Goal: Communication & Community: Share content

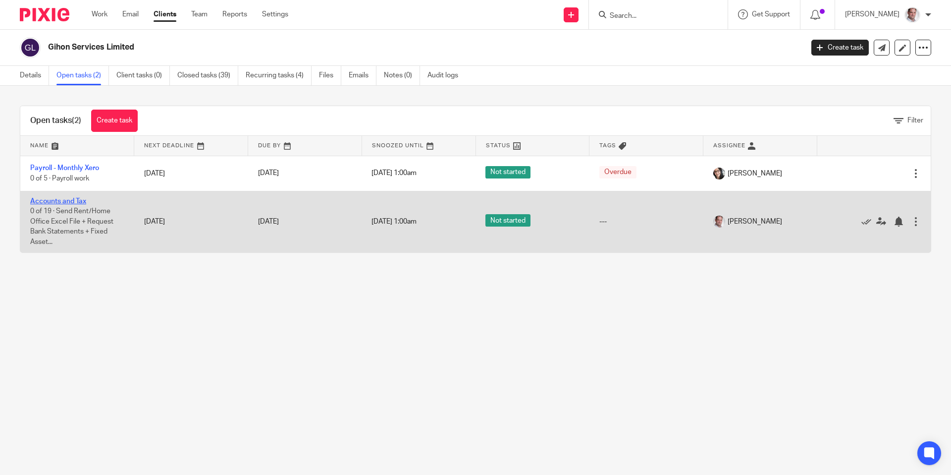
click at [67, 202] on link "Accounts and Tax" at bounding box center [58, 201] width 56 height 7
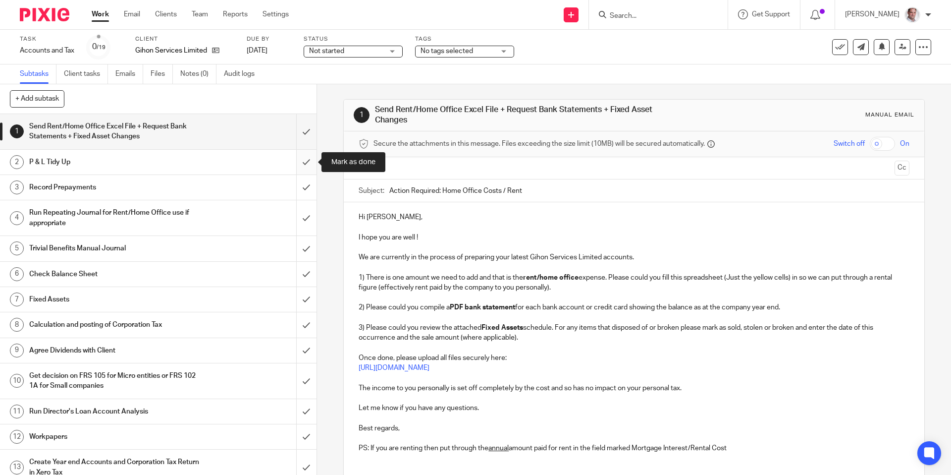
click at [307, 163] on input "submit" at bounding box center [158, 162] width 317 height 25
click at [304, 157] on input "submit" at bounding box center [158, 162] width 317 height 25
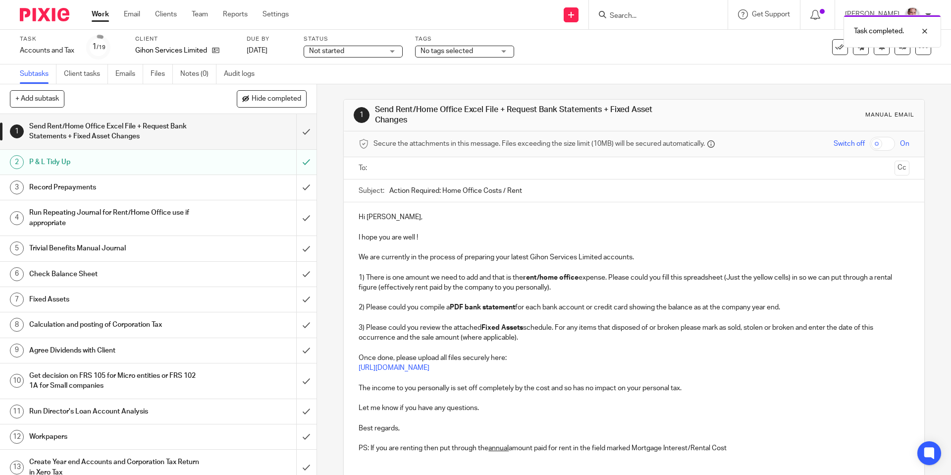
click at [105, 131] on h1 "Send Rent/Home Office Excel File + Request Bank Statements + Fixed Asset Changes" at bounding box center [114, 131] width 171 height 25
click at [267, 53] on link "[DATE]" at bounding box center [269, 51] width 45 height 10
click at [388, 165] on input "text" at bounding box center [633, 168] width 513 height 11
drag, startPoint x: 536, startPoint y: 193, endPoint x: 442, endPoint y: 192, distance: 93.7
click at [442, 192] on input "Action Required: Home Office Costs / Rent" at bounding box center [649, 192] width 520 height 22
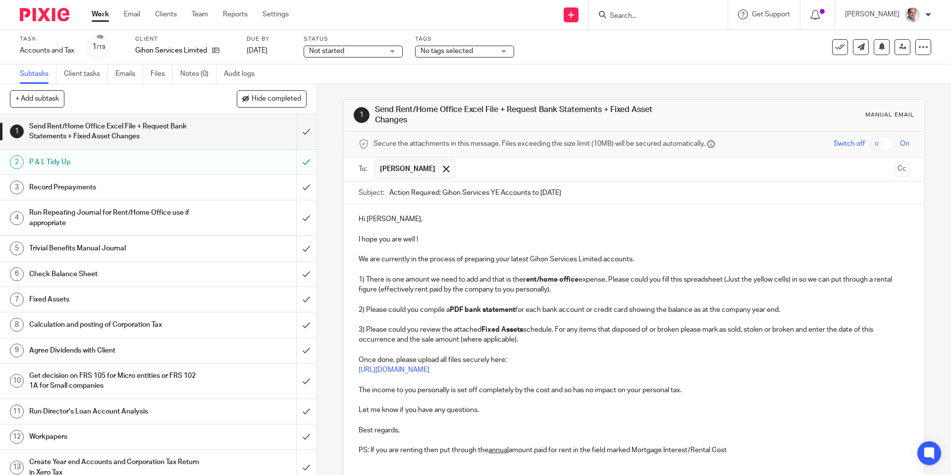
type input "Action Required: Gihon Services YE Accounts to [DATE]"
click at [888, 146] on input "checkbox" at bounding box center [882, 144] width 25 height 14
checkbox input "true"
click at [377, 226] on p at bounding box center [634, 229] width 551 height 10
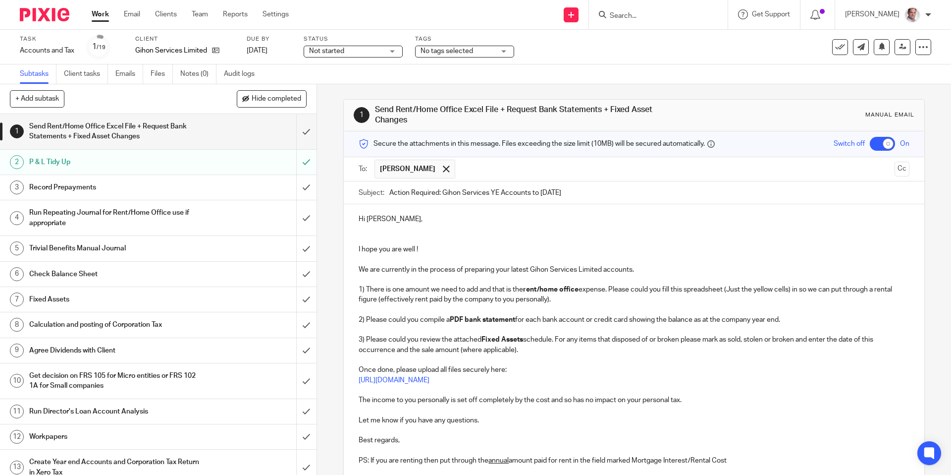
click at [376, 257] on p at bounding box center [634, 259] width 551 height 10
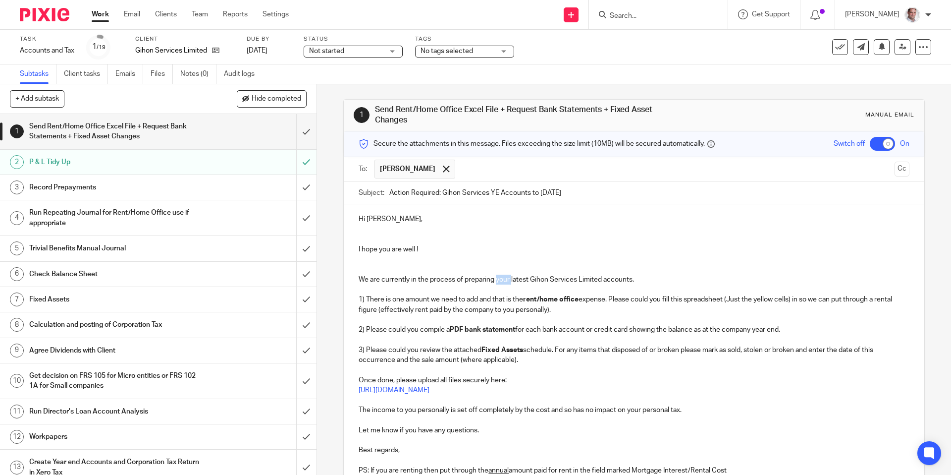
drag, startPoint x: 513, startPoint y: 277, endPoint x: 531, endPoint y: 281, distance: 18.7
click at [498, 279] on p "We are currently in the process of preparing your latest Gihon Services Limited…" at bounding box center [634, 280] width 551 height 10
drag, startPoint x: 530, startPoint y: 278, endPoint x: 496, endPoint y: 282, distance: 33.9
click at [496, 282] on p "We are currently in the process of preparing your latest Gihon Services Limited…" at bounding box center [634, 280] width 551 height 10
drag, startPoint x: 616, startPoint y: 277, endPoint x: 650, endPoint y: 302, distance: 42.2
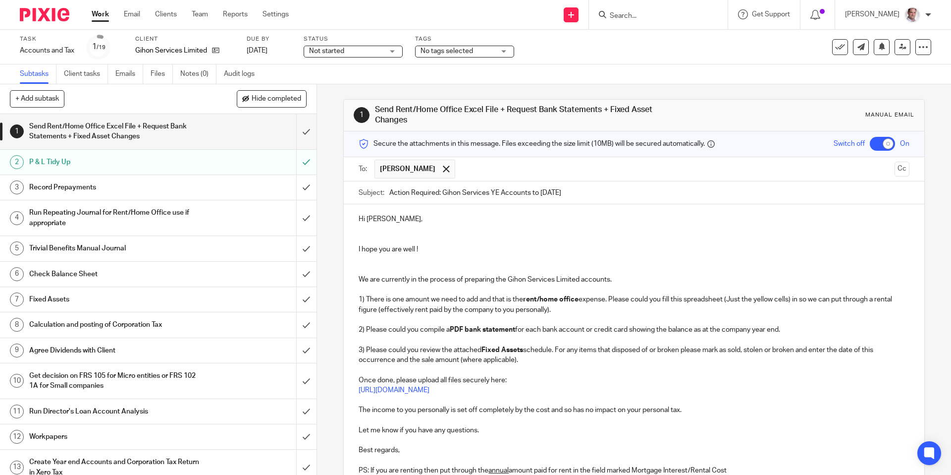
click at [616, 277] on p "We are currently in the process of preparing the Gihon Services Limited account…" at bounding box center [634, 280] width 551 height 10
click at [644, 279] on p "We are currently in the process of preparing the Gihon Services Limited account…" at bounding box center [634, 280] width 551 height 10
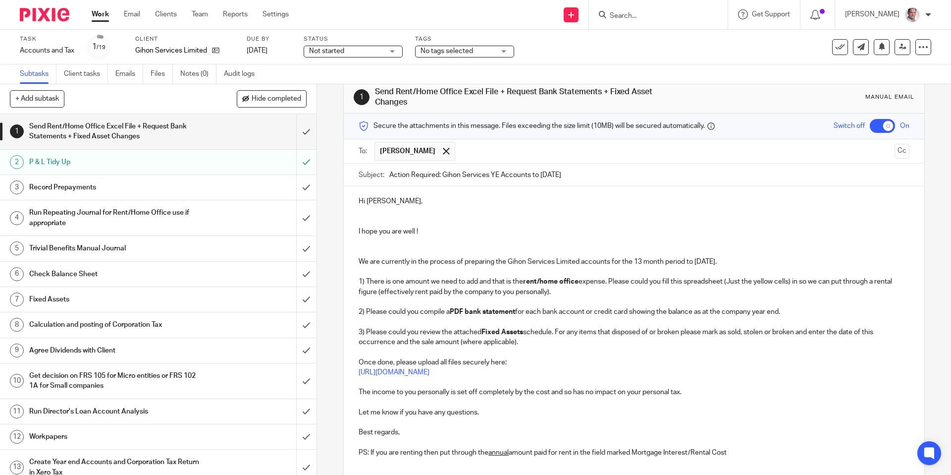
click at [607, 274] on p at bounding box center [634, 272] width 551 height 10
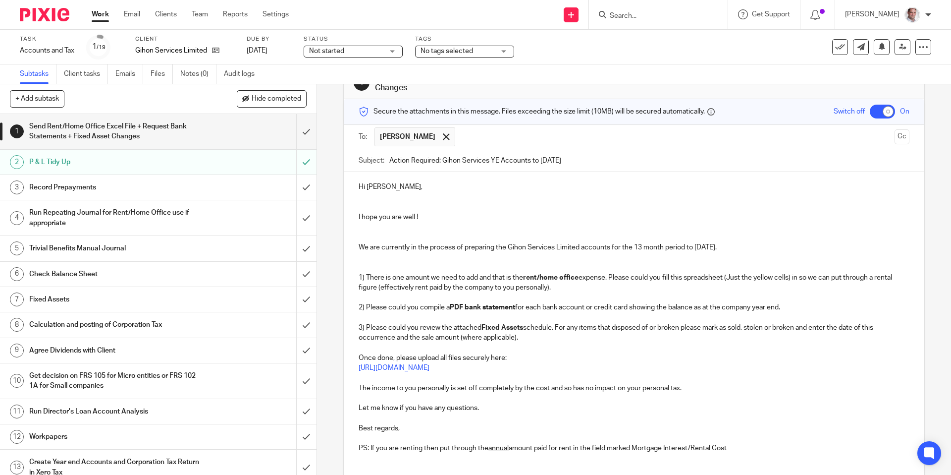
scroll to position [39, 0]
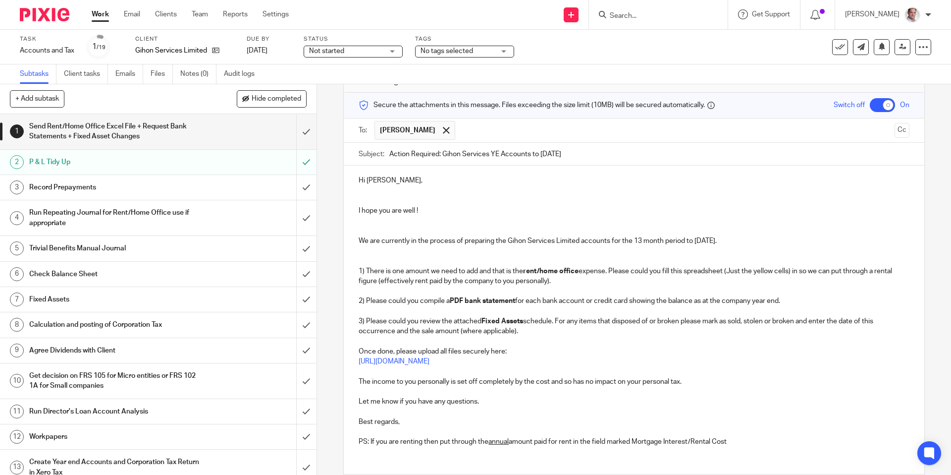
drag, startPoint x: 525, startPoint y: 332, endPoint x: 368, endPoint y: 320, distance: 157.1
click at [368, 320] on p "3) Please could you review the attached Fixed Assets schedule. For any items th…" at bounding box center [634, 326] width 551 height 20
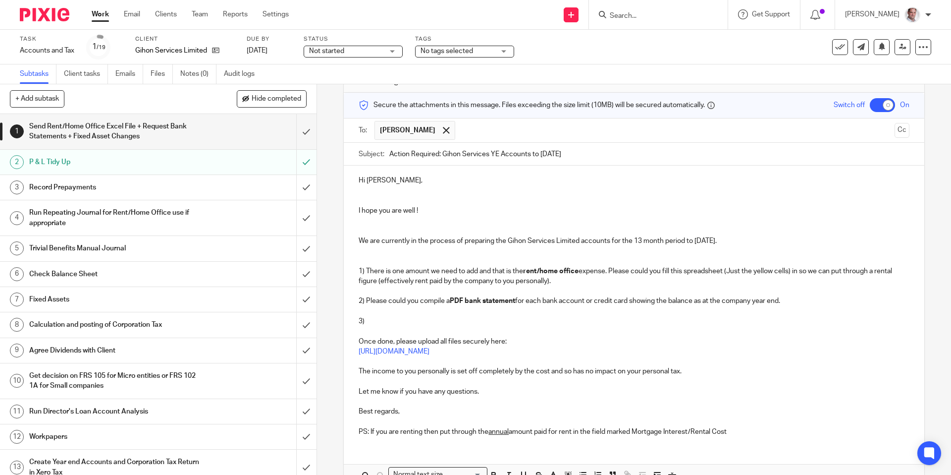
click at [365, 270] on p "1) There is one amount we need to add and that is the rent/home office expense.…" at bounding box center [634, 276] width 551 height 20
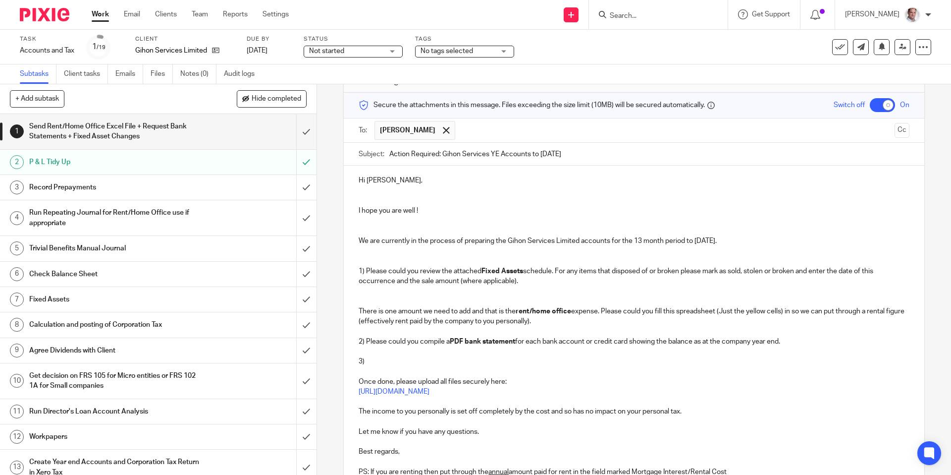
drag, startPoint x: 797, startPoint y: 341, endPoint x: 357, endPoint y: 339, distance: 440.5
click at [357, 339] on div "Hi Alex, I hope you are well ! We are currently in the process of preparing the…" at bounding box center [634, 324] width 580 height 319
drag, startPoint x: 363, startPoint y: 296, endPoint x: 382, endPoint y: 301, distance: 20.1
click at [367, 297] on p at bounding box center [634, 301] width 551 height 10
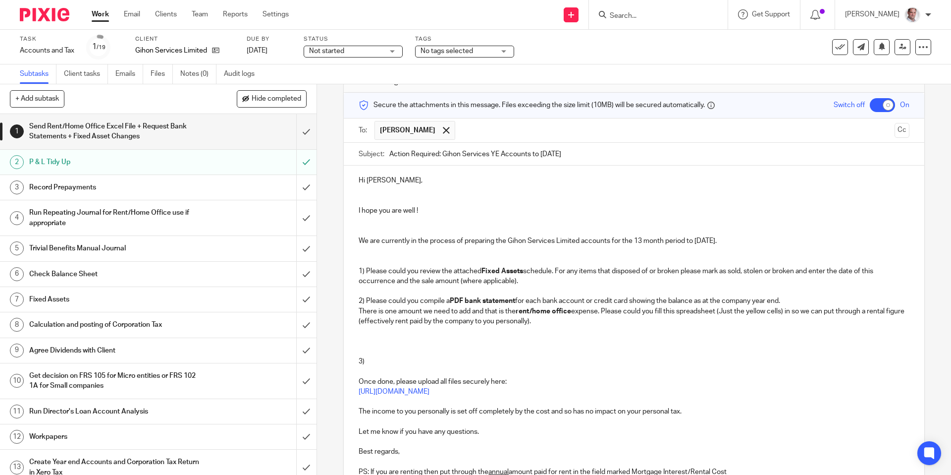
click at [388, 291] on p at bounding box center [634, 291] width 551 height 10
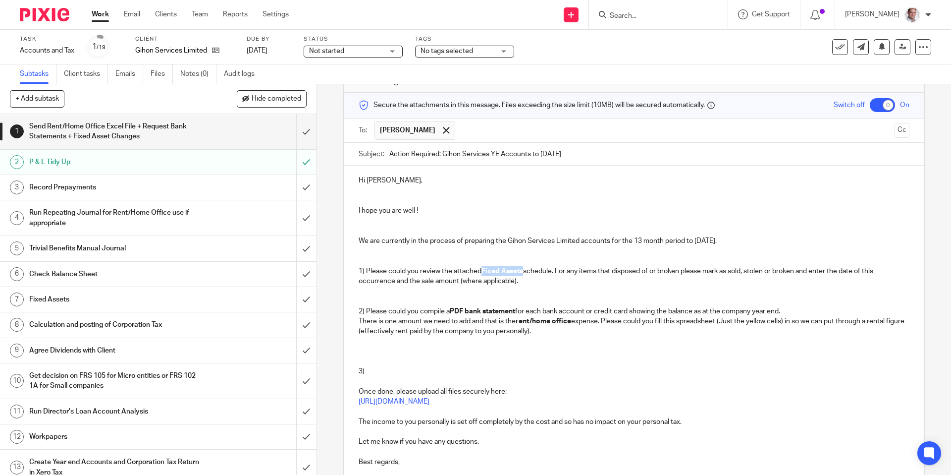
drag, startPoint x: 524, startPoint y: 270, endPoint x: 484, endPoint y: 271, distance: 40.6
click at [484, 271] on p "1) Please could you review the attached Fixed Assets schedule. For any items th…" at bounding box center [634, 276] width 551 height 20
click at [367, 270] on p "1) Please could you review the attached Depreciation schedule. For any items th…" at bounding box center [634, 276] width 551 height 20
click at [434, 296] on p at bounding box center [634, 301] width 551 height 10
drag, startPoint x: 365, startPoint y: 311, endPoint x: 374, endPoint y: 326, distance: 17.1
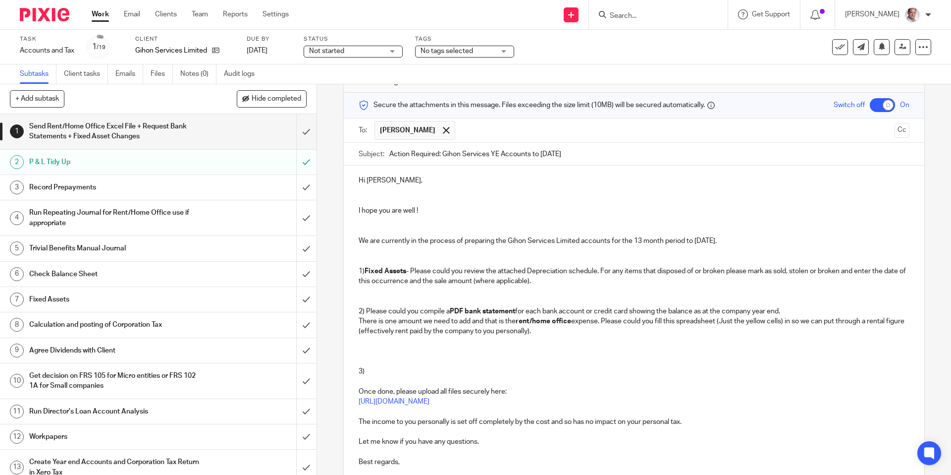
click at [366, 311] on p "2) Please could you compile a PDF bank statement for each bank account or credi…" at bounding box center [634, 311] width 551 height 10
click at [359, 319] on p "There is one amount we need to add and that is the rent/home office expense. Pl…" at bounding box center [634, 326] width 551 height 20
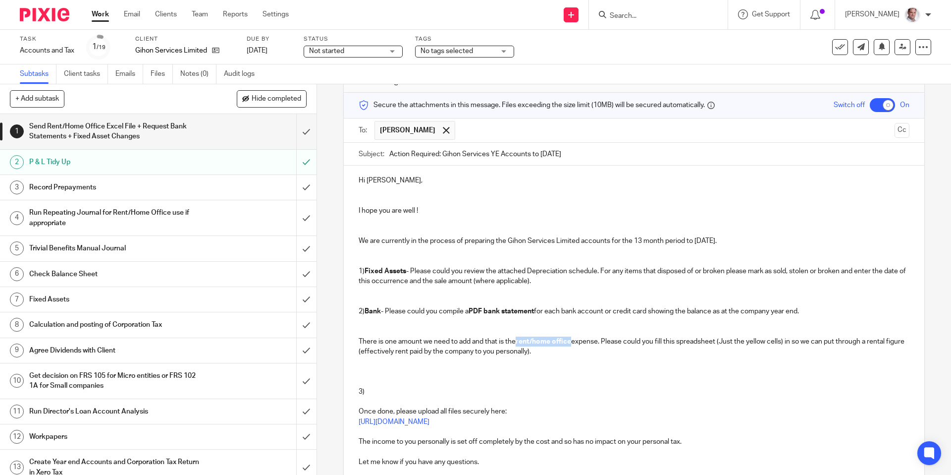
drag, startPoint x: 574, startPoint y: 338, endPoint x: 520, endPoint y: 339, distance: 54.0
click at [520, 339] on p "There is one amount we need to add and that is the rent/home office expense. Pl…" at bounding box center [634, 346] width 551 height 20
drag, startPoint x: 551, startPoint y: 339, endPoint x: 357, endPoint y: 339, distance: 193.7
click at [357, 339] on div "Hi Alex, I hope you are well ! We are currently in the process of preparing the…" at bounding box center [634, 339] width 580 height 349
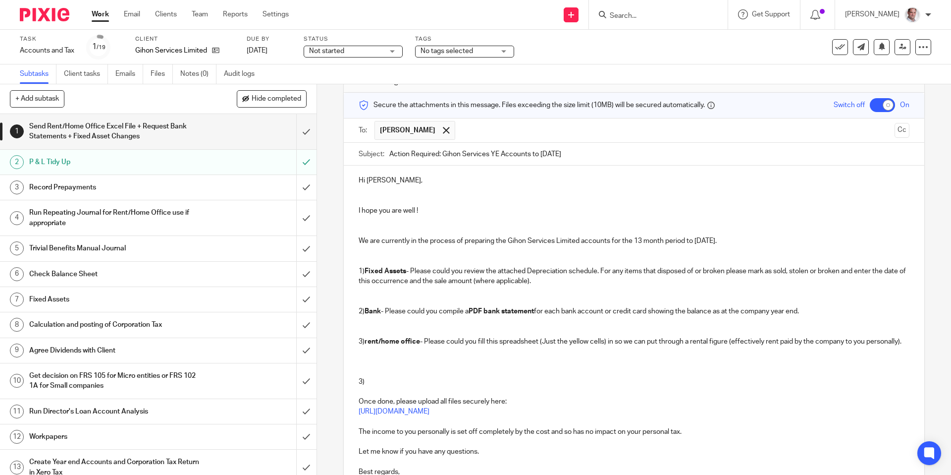
click at [370, 339] on strong "rent/home office" at bounding box center [392, 341] width 55 height 7
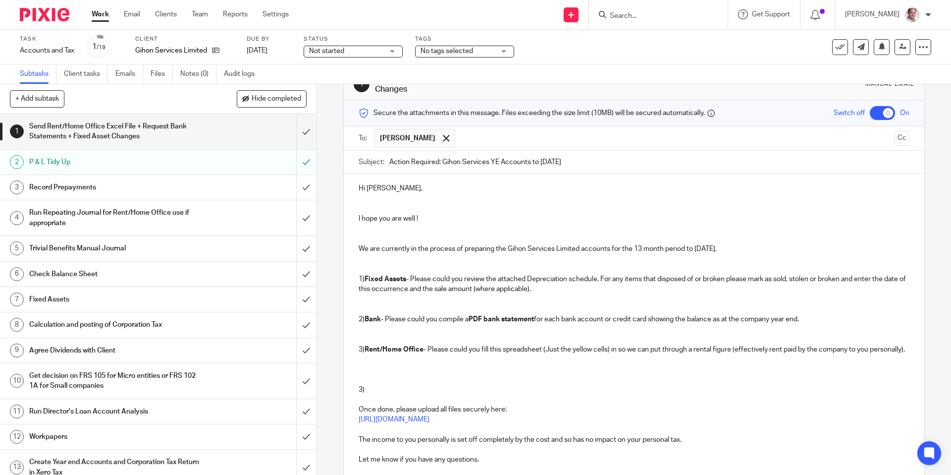
drag, startPoint x: 381, startPoint y: 368, endPoint x: 387, endPoint y: 389, distance: 22.4
click at [387, 389] on div "Hi Alex, I hope you are well ! We are currently in the process of preparing the…" at bounding box center [634, 342] width 580 height 339
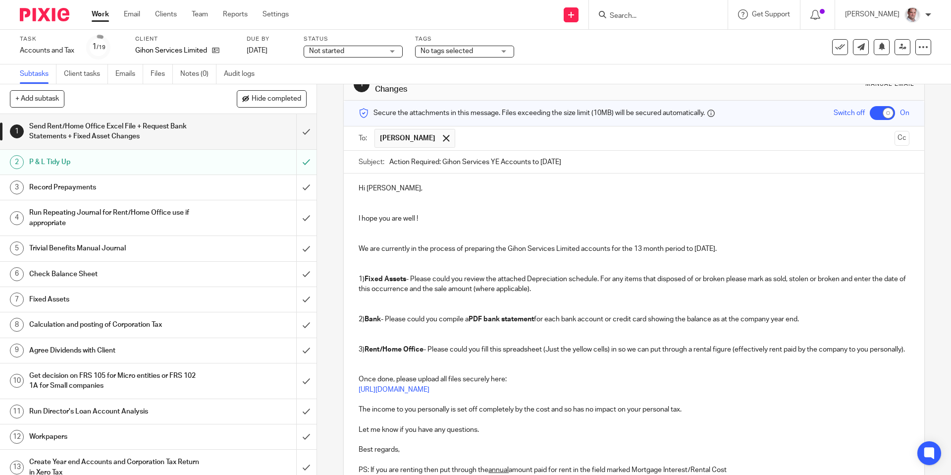
click at [388, 354] on p at bounding box center [634, 359] width 551 height 10
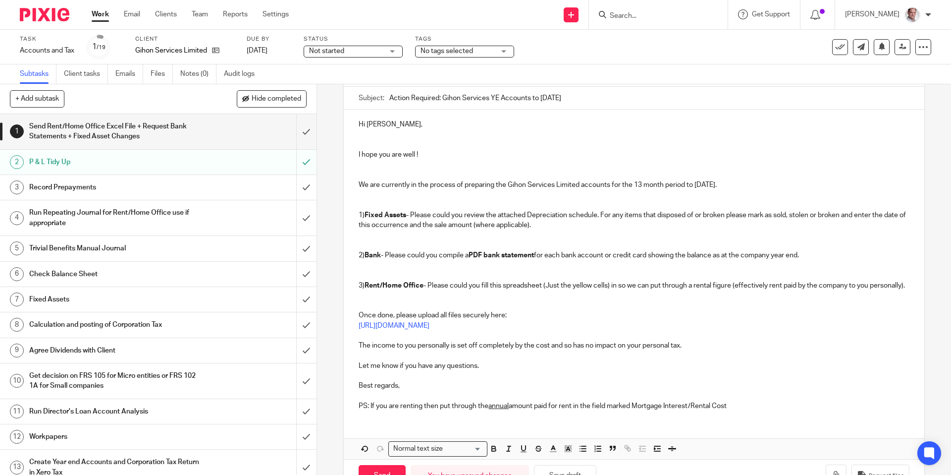
scroll to position [97, 0]
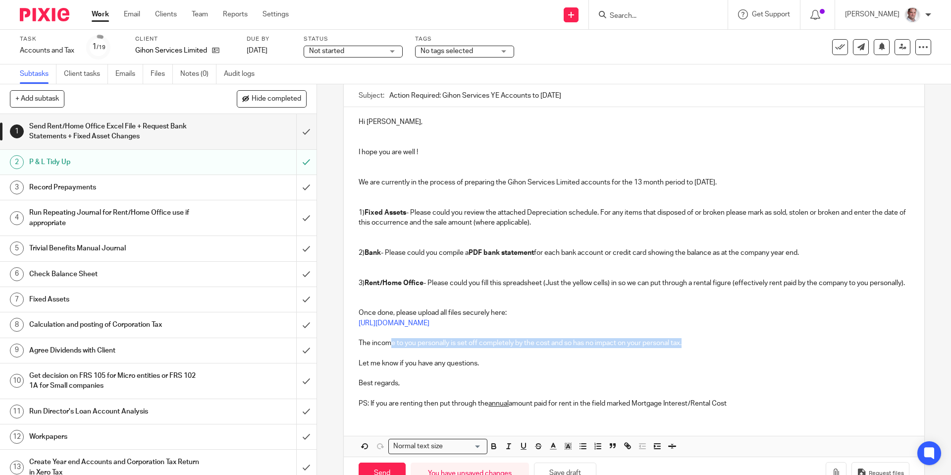
drag, startPoint x: 686, startPoint y: 341, endPoint x: 391, endPoint y: 347, distance: 294.9
click at [391, 347] on p "The income to you personally is set off completely by the cost and so has no im…" at bounding box center [634, 343] width 551 height 10
click at [358, 340] on div "Hi Alex, I hope you are well ! We are currently in the process of preparing the…" at bounding box center [634, 261] width 580 height 309
click at [913, 282] on div "Hi Alex, I hope you are well ! We are currently in the process of preparing the…" at bounding box center [634, 261] width 580 height 309
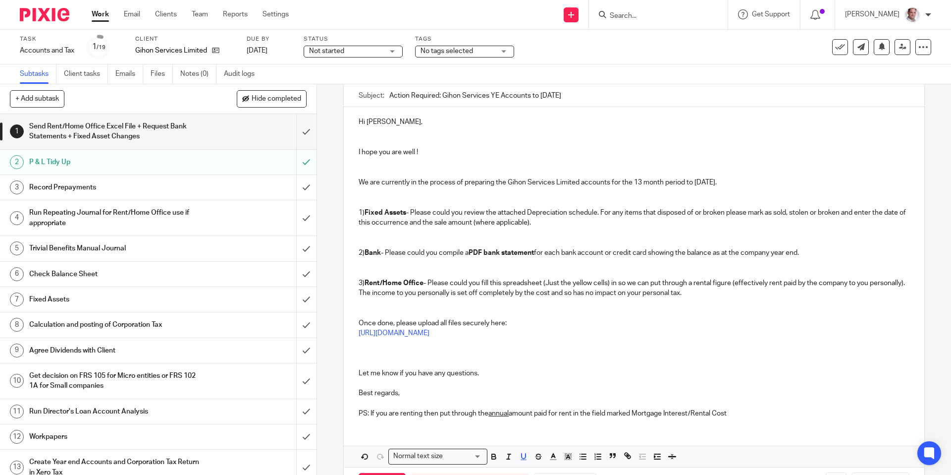
drag, startPoint x: 734, startPoint y: 410, endPoint x: 343, endPoint y: 410, distance: 391.0
click at [343, 410] on div "1 Send Rent/Home Office Excel File + Request Bank Statements + Fixed Asset Chan…" at bounding box center [633, 250] width 581 height 497
drag, startPoint x: 372, startPoint y: 390, endPoint x: 336, endPoint y: 392, distance: 35.8
click at [336, 392] on div "1 Send Rent/Home Office Excel File + Request Bank Statements + Fixed Asset Chan…" at bounding box center [634, 279] width 634 height 390
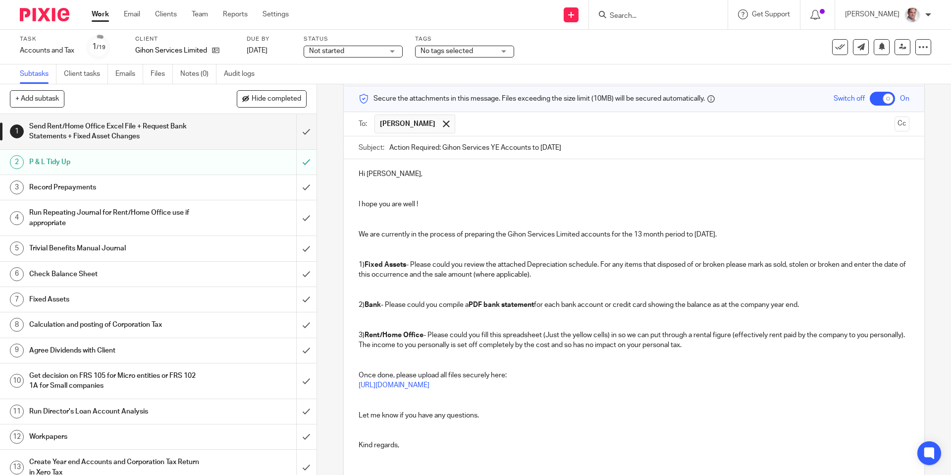
scroll to position [74, 0]
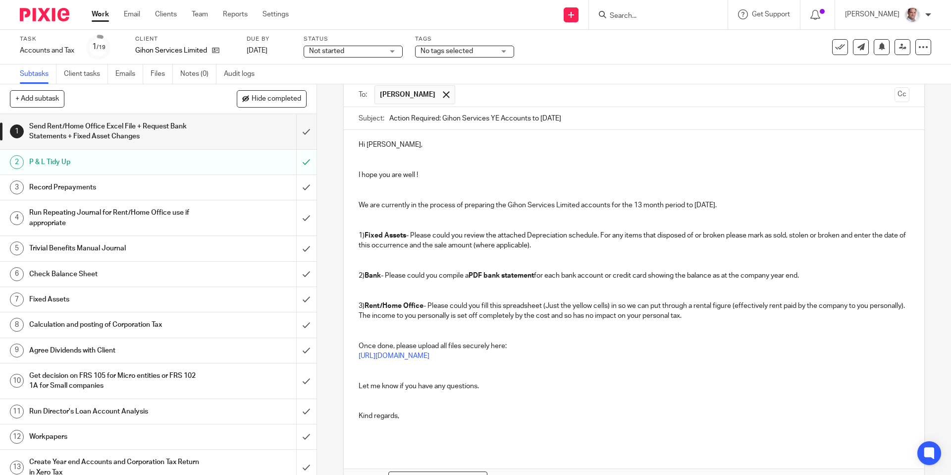
click at [375, 326] on p at bounding box center [634, 326] width 551 height 10
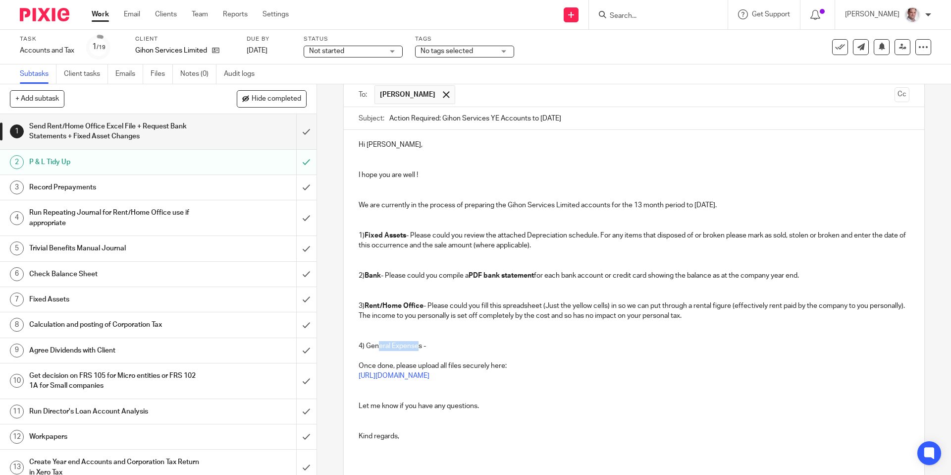
drag, startPoint x: 421, startPoint y: 343, endPoint x: 404, endPoint y: 346, distance: 17.1
click at [379, 348] on p "4) General Expenses -" at bounding box center [634, 346] width 551 height 10
drag, startPoint x: 422, startPoint y: 345, endPoint x: 369, endPoint y: 348, distance: 53.1
click at [369, 348] on p "4) General Expenses -" at bounding box center [634, 346] width 551 height 10
click at [453, 341] on p "4) General Expenses -" at bounding box center [634, 346] width 551 height 10
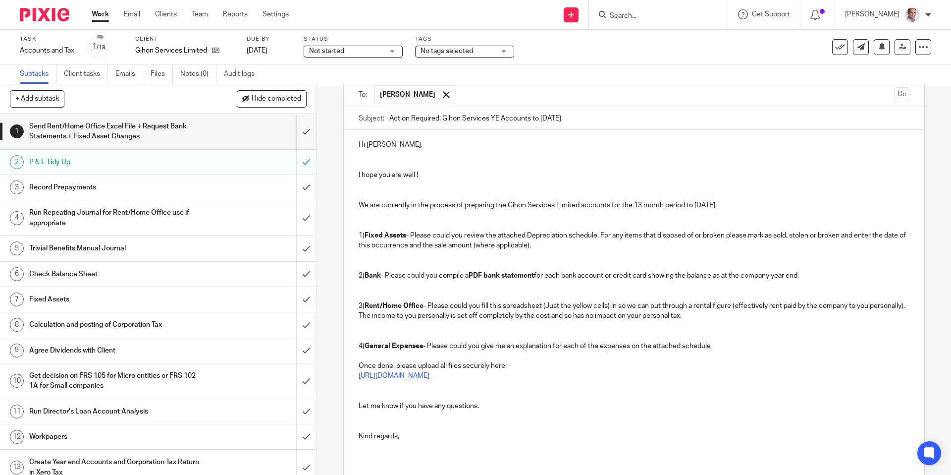
scroll to position [74, 0]
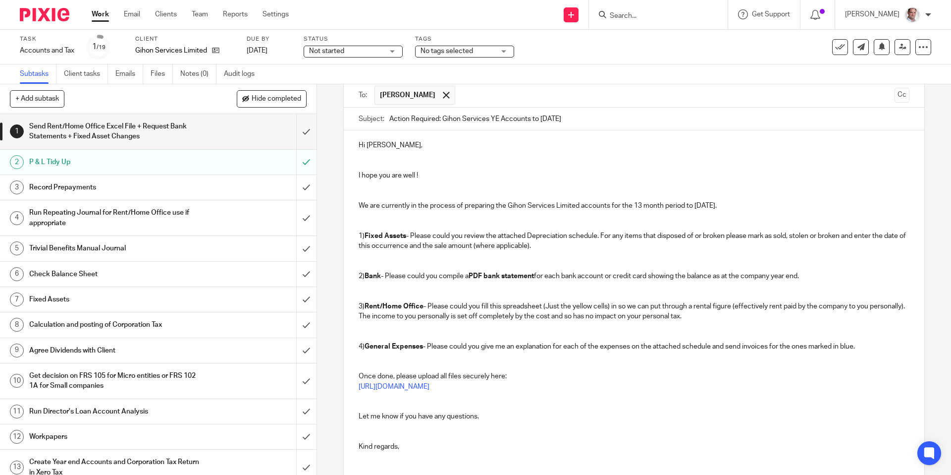
click at [410, 233] on p "1) Fixed Assets - Please could you review the attached Depreciation schedule. F…" at bounding box center [634, 241] width 551 height 20
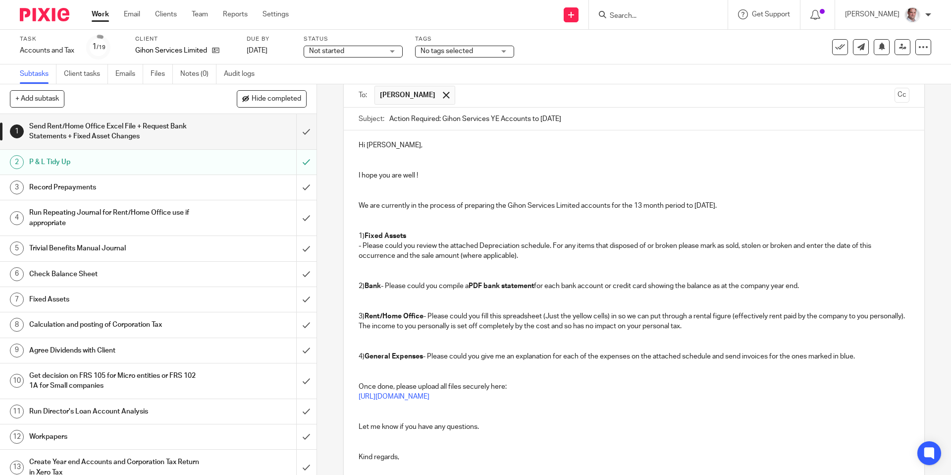
click at [571, 255] on p "- Please could you review the attached Depreciation schedule. For any items tha…" at bounding box center [634, 251] width 551 height 20
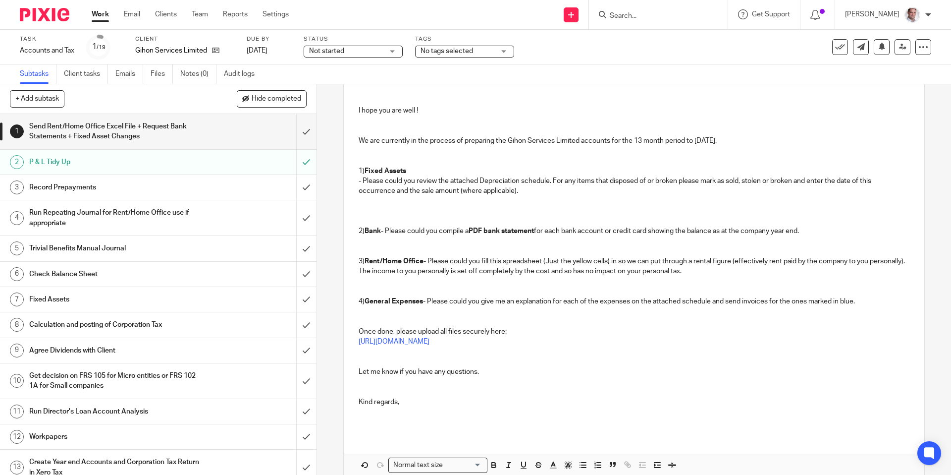
scroll to position [143, 0]
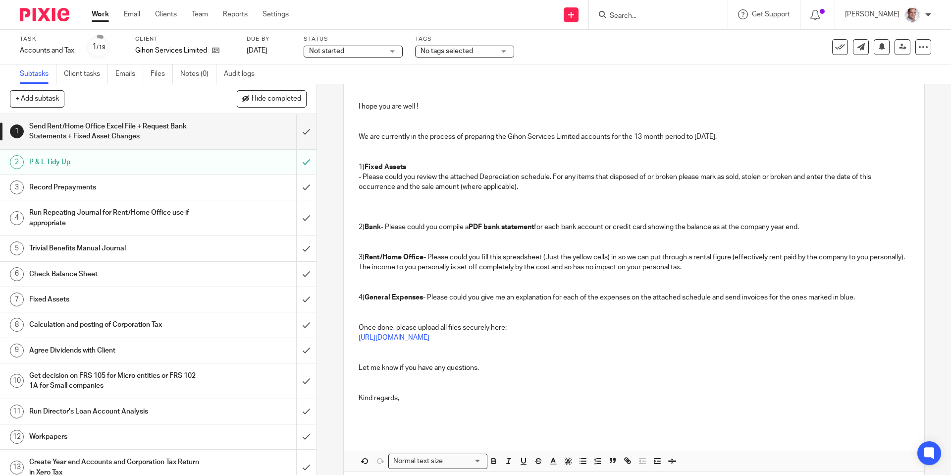
drag, startPoint x: 865, startPoint y: 296, endPoint x: 428, endPoint y: 299, distance: 437.0
click at [428, 299] on p "4) General Expenses - Please could you give me an explanation for each of the e…" at bounding box center [634, 297] width 551 height 10
copy p "- Please could you give me an explanation for each of the expenses on the attac…"
drag, startPoint x: 376, startPoint y: 198, endPoint x: 392, endPoint y: 199, distance: 16.4
click at [376, 198] on p at bounding box center [634, 197] width 551 height 10
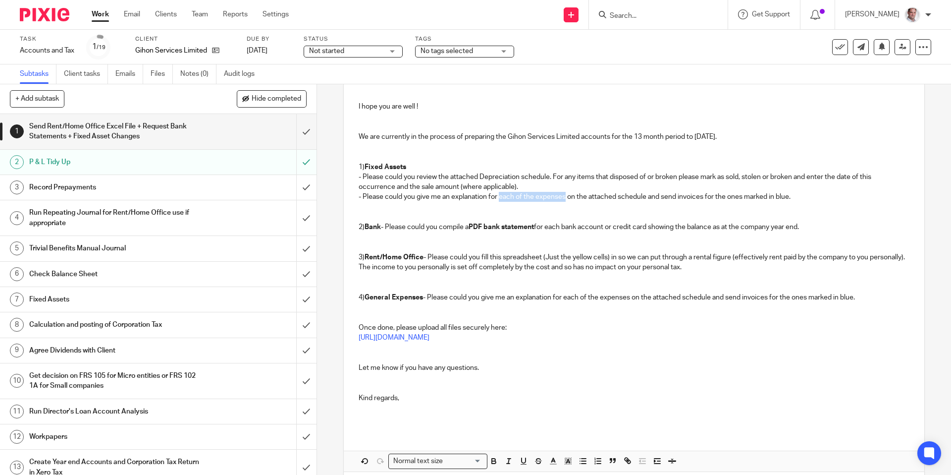
drag, startPoint x: 567, startPoint y: 196, endPoint x: 500, endPoint y: 197, distance: 66.4
click at [500, 197] on p "- Please could you give me an explanation for each of the expenses on the attac…" at bounding box center [634, 197] width 551 height 10
click at [490, 196] on p "- Please could you give me an explanation for each of the expenses on the attac…" at bounding box center [634, 197] width 551 height 10
drag, startPoint x: 608, startPoint y: 196, endPoint x: 580, endPoint y: 199, distance: 28.4
click at [580, 199] on p "- Please could you give me an explanation in column Gb for each of the expenses…" at bounding box center [634, 197] width 551 height 10
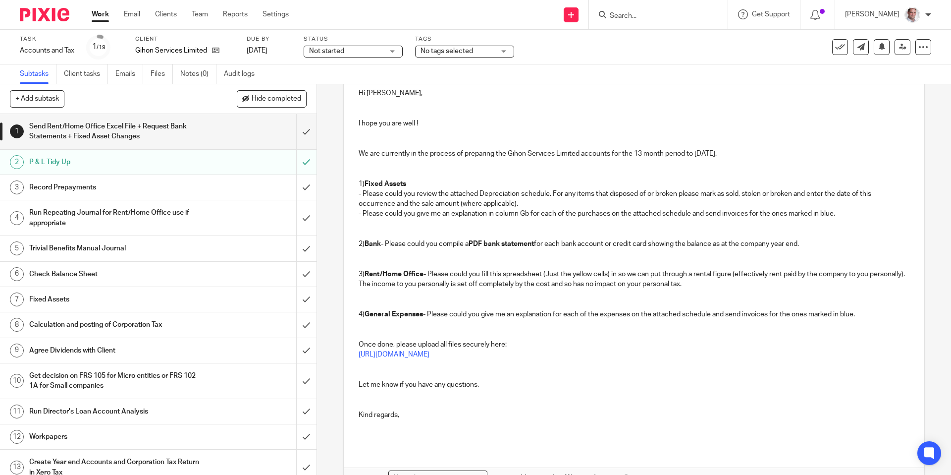
scroll to position [123, 0]
click at [695, 216] on p "- Please could you give me an explanation in column Gb for each of the purchase…" at bounding box center [634, 216] width 551 height 10
click at [428, 316] on p "4) General Expenses - Please could you give me an explanation for each of the e…" at bounding box center [634, 317] width 551 height 10
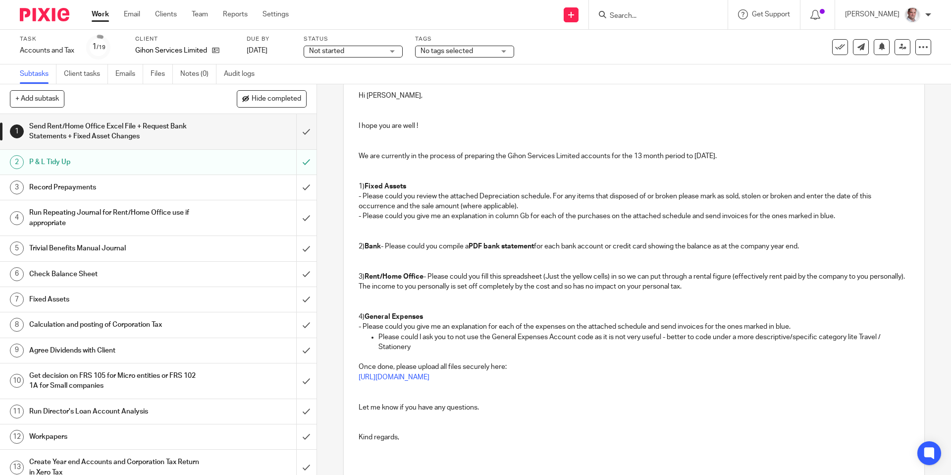
drag, startPoint x: 379, startPoint y: 334, endPoint x: 384, endPoint y: 362, distance: 28.1
click at [379, 334] on p "Please could I ask you to not use the General Expenses Account code as it is no…" at bounding box center [644, 342] width 531 height 20
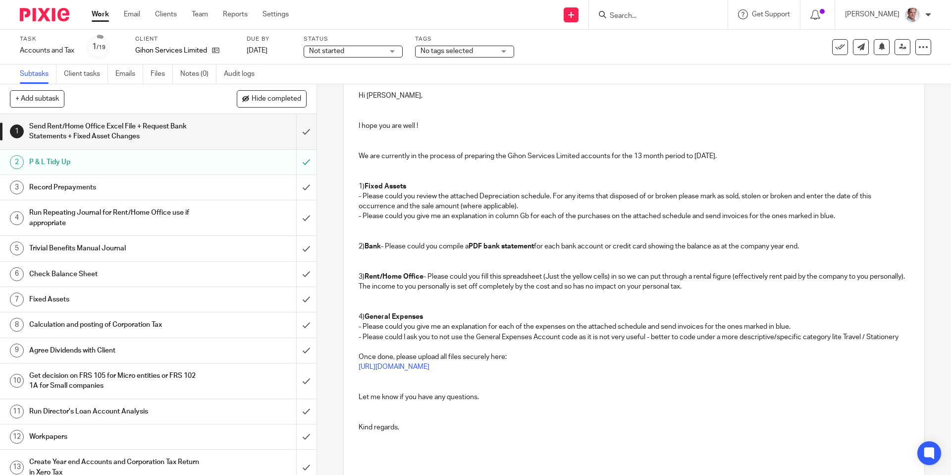
drag, startPoint x: 841, startPoint y: 337, endPoint x: 850, endPoint y: 365, distance: 29.3
click at [841, 338] on p "- Please could I ask you to not use the General Expenses Account code as it is …" at bounding box center [634, 337] width 551 height 10
click at [619, 326] on p "- Please could you give me an explanation for each of the expenses on the attac…" at bounding box center [634, 327] width 551 height 10
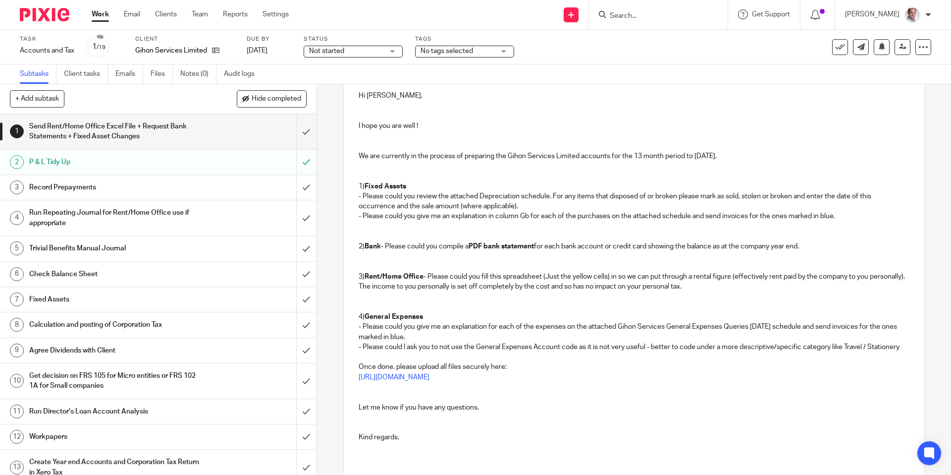
click at [531, 214] on p "- Please could you give me an explanation in column Gb for each of the purchase…" at bounding box center [634, 216] width 551 height 10
click at [690, 215] on p "- Please could you give me an explanation in column G for each of the purchases…" at bounding box center [634, 216] width 551 height 10
click at [661, 216] on p "- Please could you give me an explanation in column G for each of the purchases…" at bounding box center [634, 216] width 551 height 10
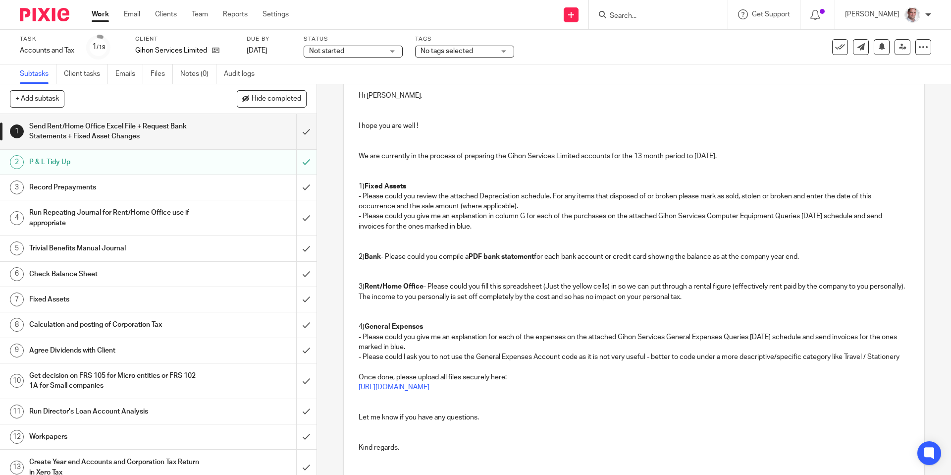
click at [525, 196] on p "- Please could you review the attached Depreciation schedule. For any items tha…" at bounding box center [634, 201] width 551 height 20
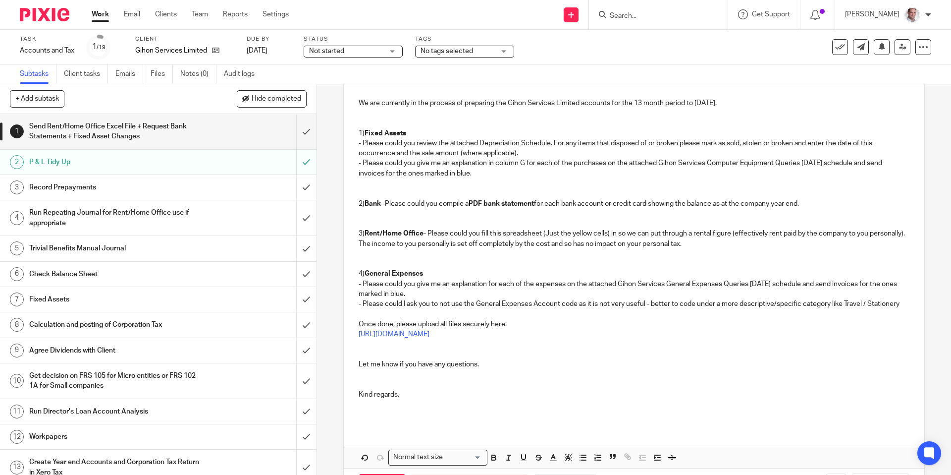
scroll to position [185, 0]
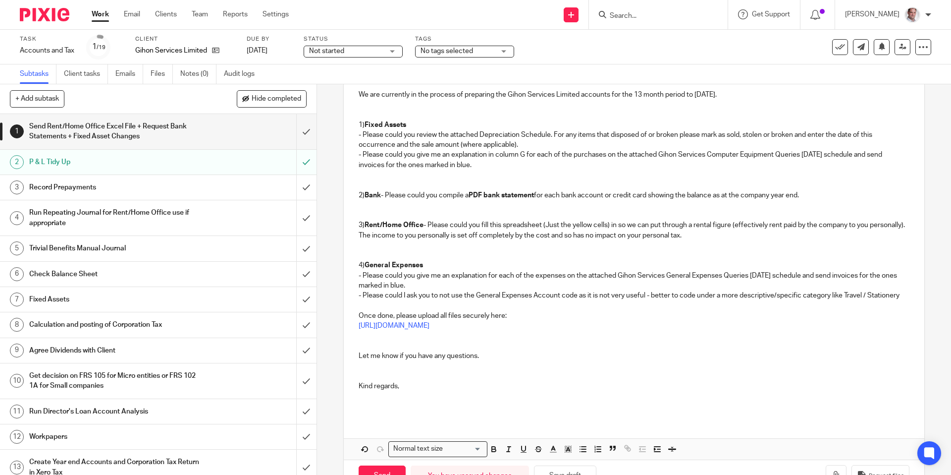
click at [388, 301] on p at bounding box center [634, 305] width 551 height 10
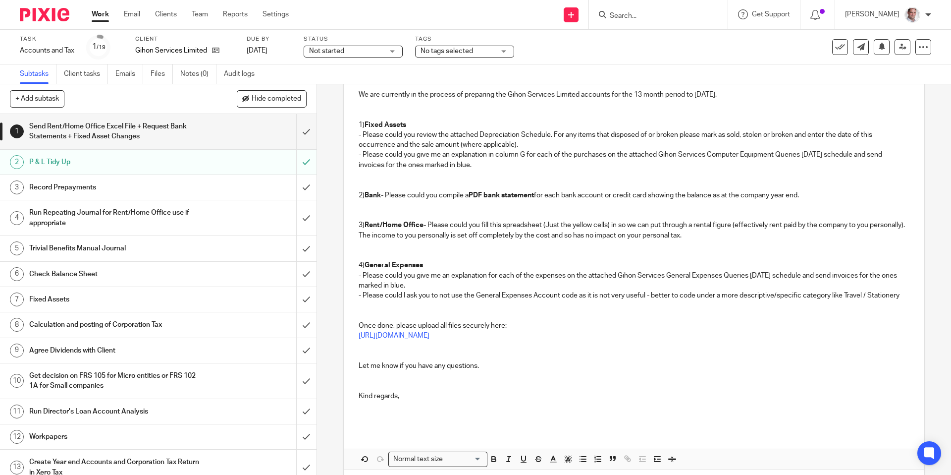
drag, startPoint x: 378, startPoint y: 380, endPoint x: 385, endPoint y: 386, distance: 9.8
click at [379, 380] on div "Hi Alex, I hope you are well ! We are currently in the process of preparing the…" at bounding box center [634, 223] width 580 height 409
click at [376, 414] on p at bounding box center [634, 416] width 551 height 10
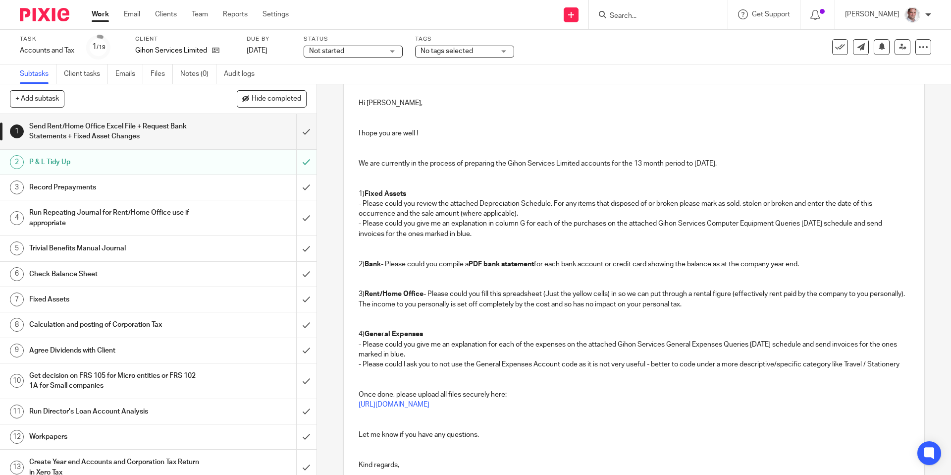
scroll to position [116, 0]
click at [372, 242] on p at bounding box center [634, 244] width 551 height 10
click at [529, 209] on p "- Please could you review the attached Depreciation Schedule. For any items tha…" at bounding box center [634, 209] width 551 height 20
drag, startPoint x: 535, startPoint y: 213, endPoint x: 536, endPoint y: 233, distance: 20.8
click at [535, 213] on p "- Please could you review the attached Depreciation Schedule. For any items tha…" at bounding box center [634, 209] width 551 height 20
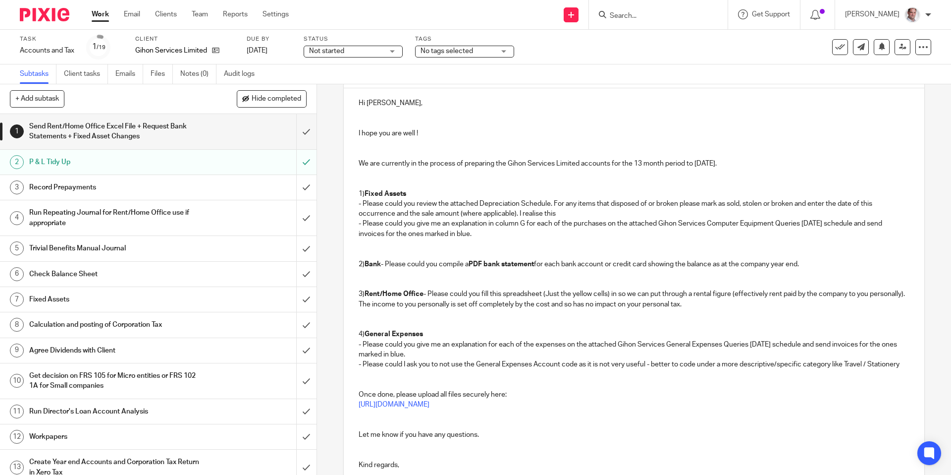
click at [569, 215] on p "- Please could you review the attached Depreciation Schedule. For any items tha…" at bounding box center [634, 209] width 551 height 20
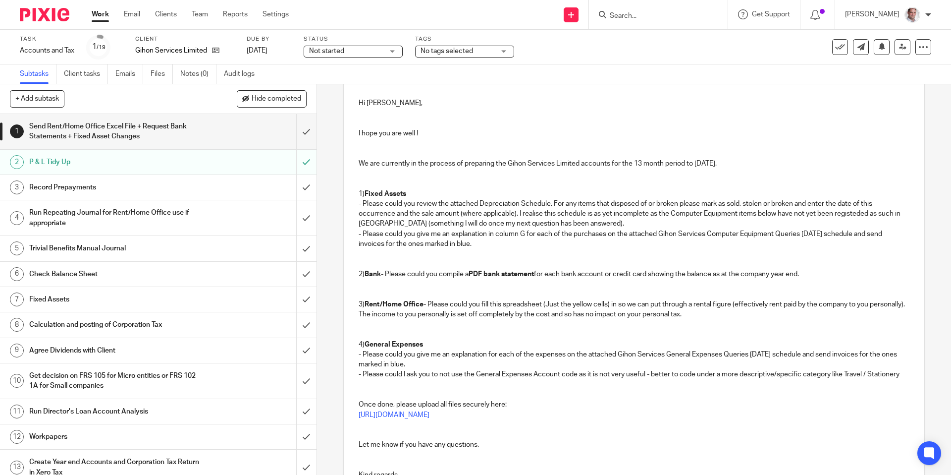
drag, startPoint x: 594, startPoint y: 214, endPoint x: 599, endPoint y: 235, distance: 22.3
click at [594, 214] on p "- Please could you review the attached Depreciation Schedule. For any items tha…" at bounding box center [634, 214] width 551 height 30
click at [863, 213] on p "- Please could you review the attached Depreciation Schedule. For any items tha…" at bounding box center [634, 214] width 551 height 30
drag, startPoint x: 550, startPoint y: 201, endPoint x: 480, endPoint y: 205, distance: 70.0
click at [480, 205] on p "- Please could you review the attached Depreciation Schedule. For any items tha…" at bounding box center [634, 214] width 551 height 30
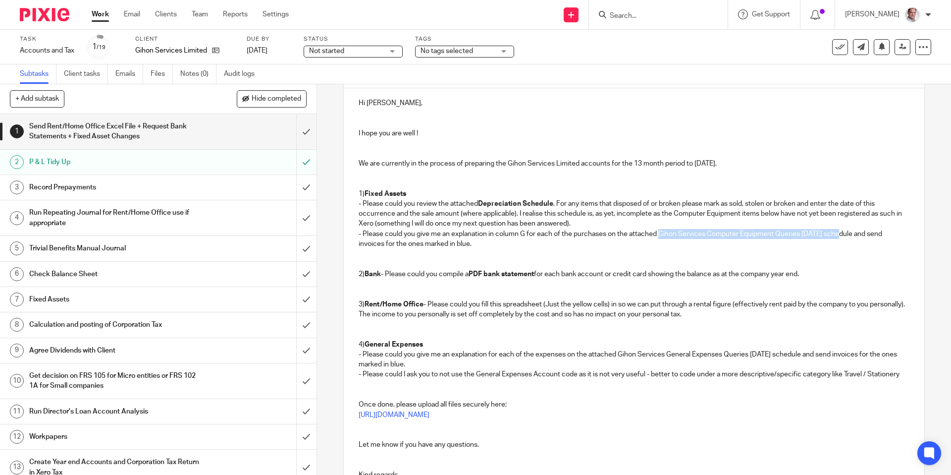
drag, startPoint x: 661, startPoint y: 230, endPoint x: 837, endPoint y: 241, distance: 176.2
click at [841, 230] on p "- Please could you give me an explanation in column G for each of the purchases…" at bounding box center [634, 239] width 551 height 20
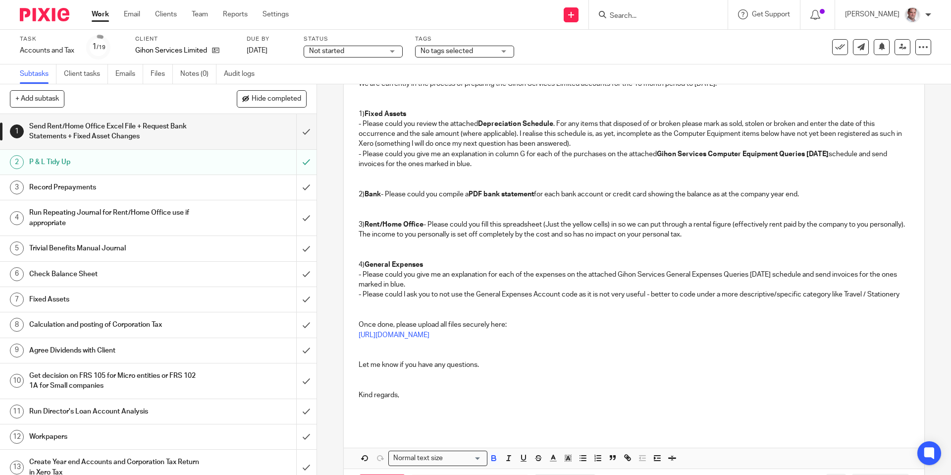
scroll to position [204, 0]
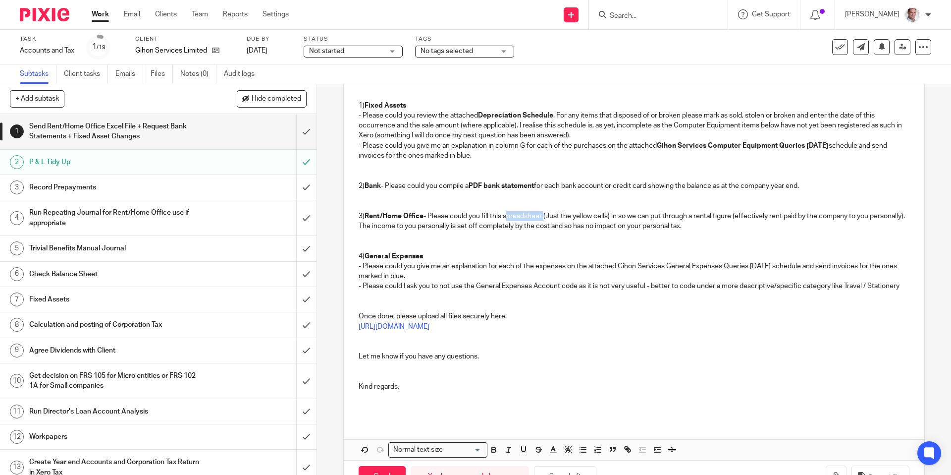
drag, startPoint x: 545, startPoint y: 214, endPoint x: 507, endPoint y: 217, distance: 38.3
click at [507, 217] on p "3) Rent/Home Office - Please could you fill this spreadsheet (Just the yellow c…" at bounding box center [634, 221] width 551 height 20
drag, startPoint x: 791, startPoint y: 263, endPoint x: 621, endPoint y: 263, distance: 170.0
click at [621, 263] on p "- Please could you give me an explanation for each of the expenses on the attac…" at bounding box center [634, 271] width 551 height 20
click at [603, 312] on p "Once done, please upload all files securely here:" at bounding box center [634, 316] width 551 height 10
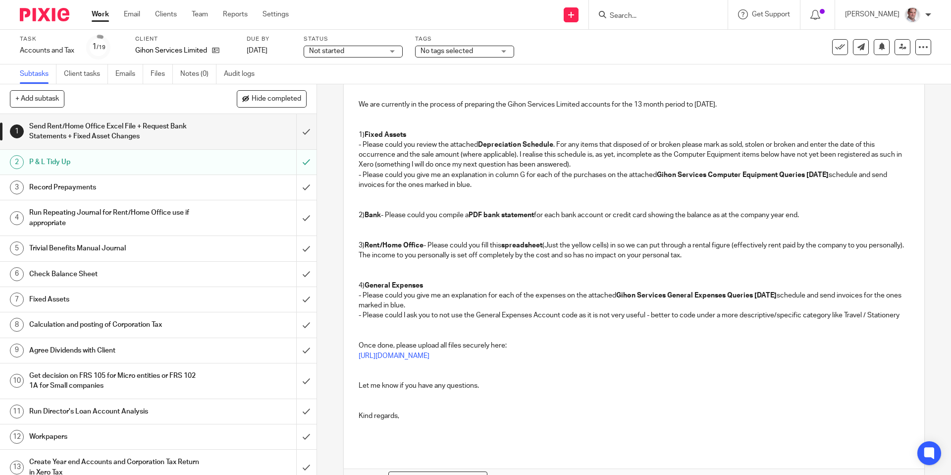
scroll to position [175, 0]
click at [520, 154] on p "- Please could you review the attached Depreciation Schedule . For any items th…" at bounding box center [634, 155] width 551 height 30
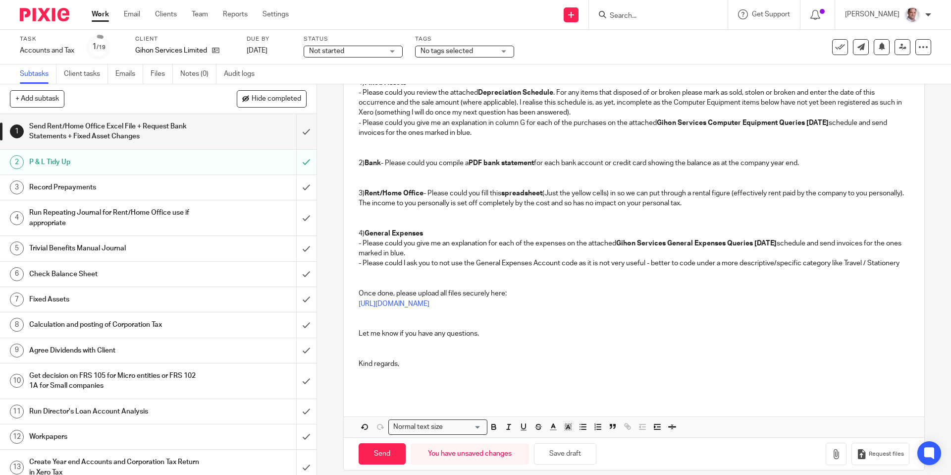
scroll to position [237, 0]
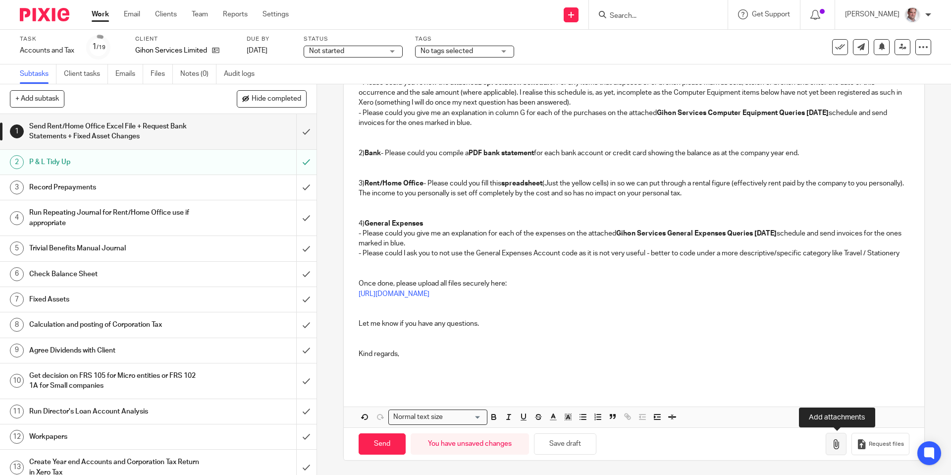
click at [836, 446] on icon "button" at bounding box center [836, 444] width 10 height 10
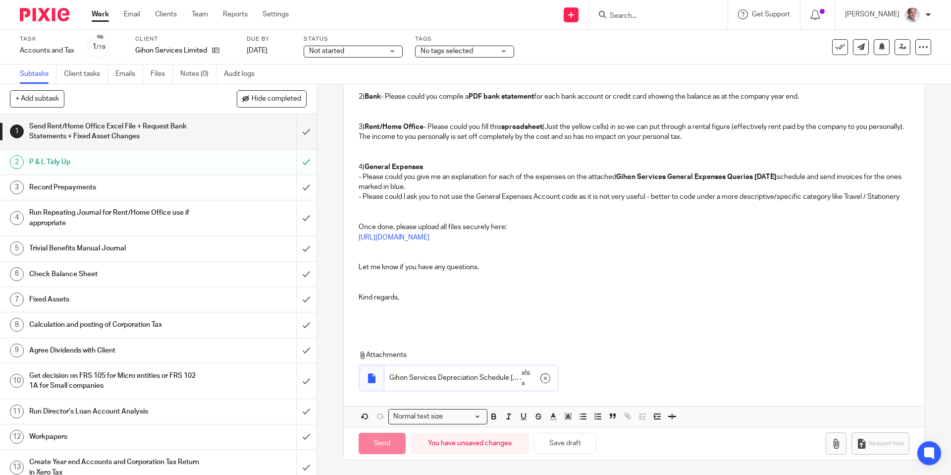
scroll to position [293, 0]
click at [832, 444] on icon "button" at bounding box center [836, 444] width 10 height 10
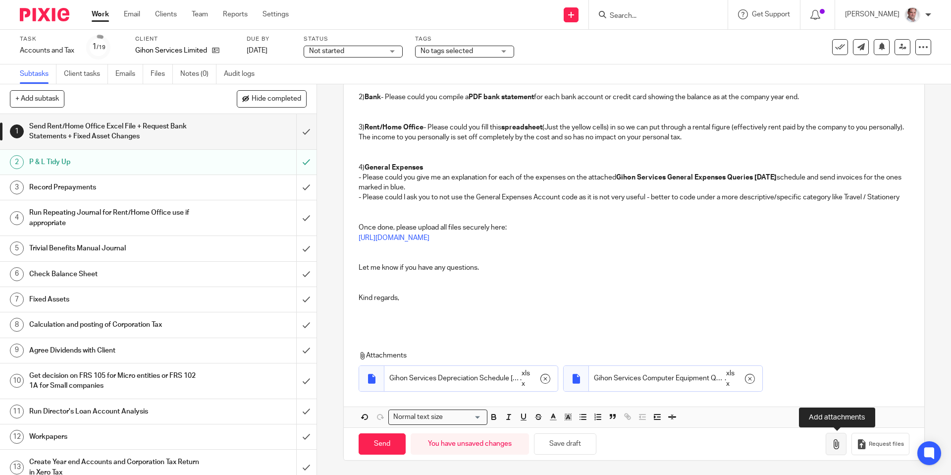
click at [836, 445] on icon "button" at bounding box center [836, 444] width 10 height 10
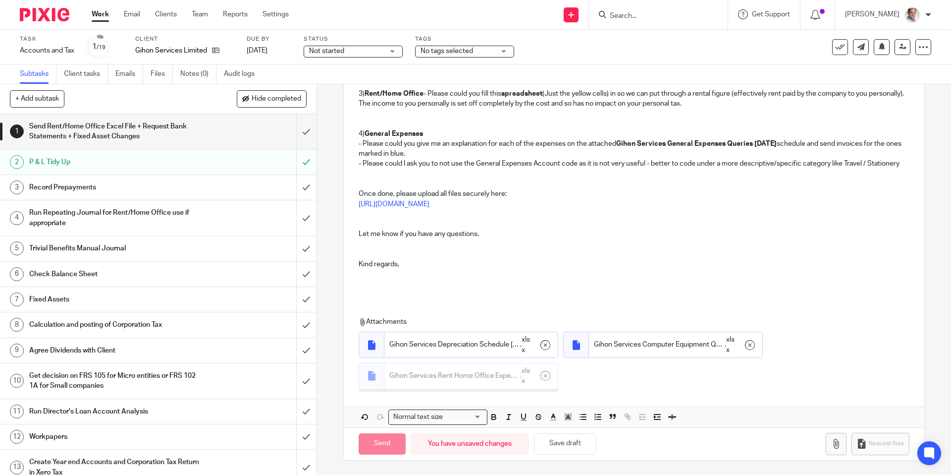
scroll to position [324, 0]
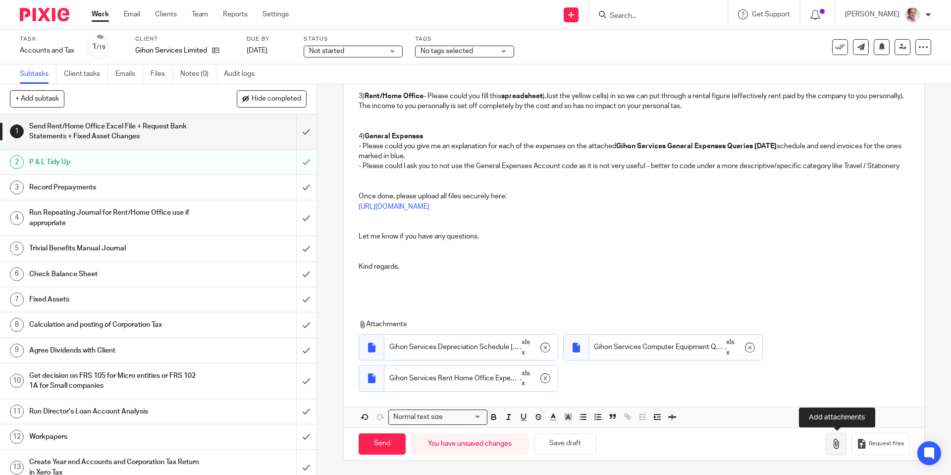
click at [836, 443] on icon "button" at bounding box center [836, 444] width 10 height 10
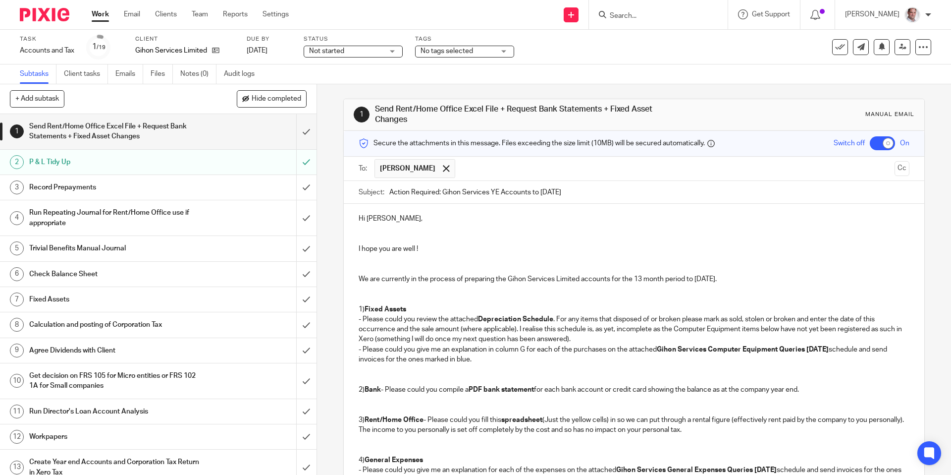
scroll to position [0, 0]
drag, startPoint x: 744, startPoint y: 280, endPoint x: 357, endPoint y: 277, distance: 386.5
click at [357, 277] on div "Hi Alex, I hope you are well ! We are currently in the process of preparing the…" at bounding box center [634, 413] width 580 height 419
copy p "We are currently in the process of preparing the Gihon Services Limited account…"
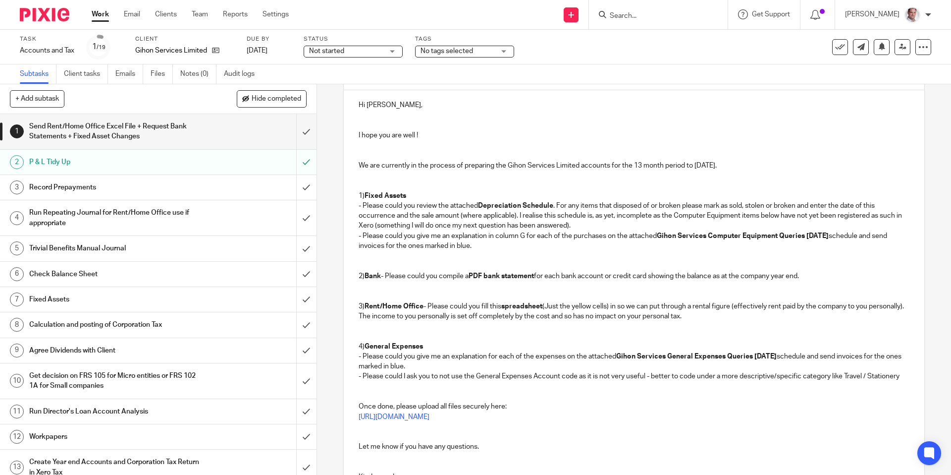
scroll to position [113, 0]
click at [376, 175] on p at bounding box center [634, 176] width 551 height 10
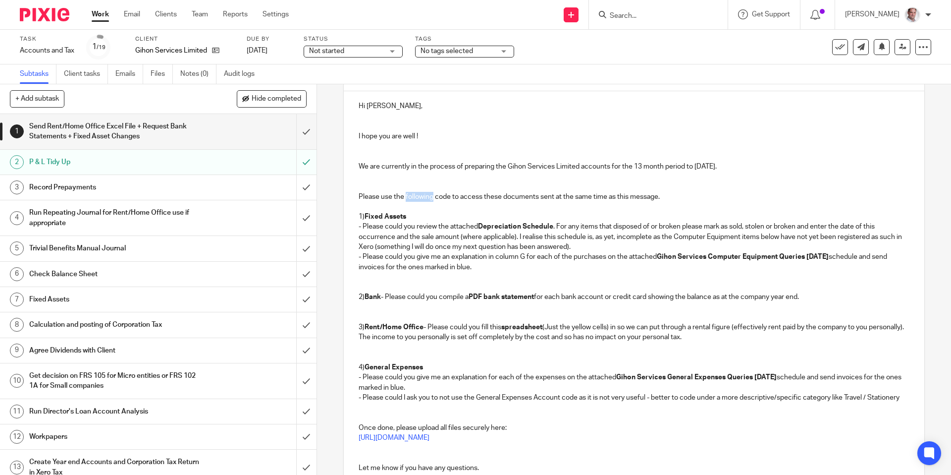
drag, startPoint x: 432, startPoint y: 197, endPoint x: 407, endPoint y: 198, distance: 25.3
click at [407, 198] on p "Please use the following code to access these documents sent at the same time a…" at bounding box center [634, 197] width 551 height 10
drag, startPoint x: 422, startPoint y: 196, endPoint x: 429, endPoint y: 226, distance: 31.0
click at [422, 196] on p "Please use the code to access these documents sent at the same time as this mes…" at bounding box center [634, 197] width 551 height 10
click at [572, 198] on p "Please use the code sent to your mobile to access these documents sent at the s…" at bounding box center [634, 197] width 551 height 10
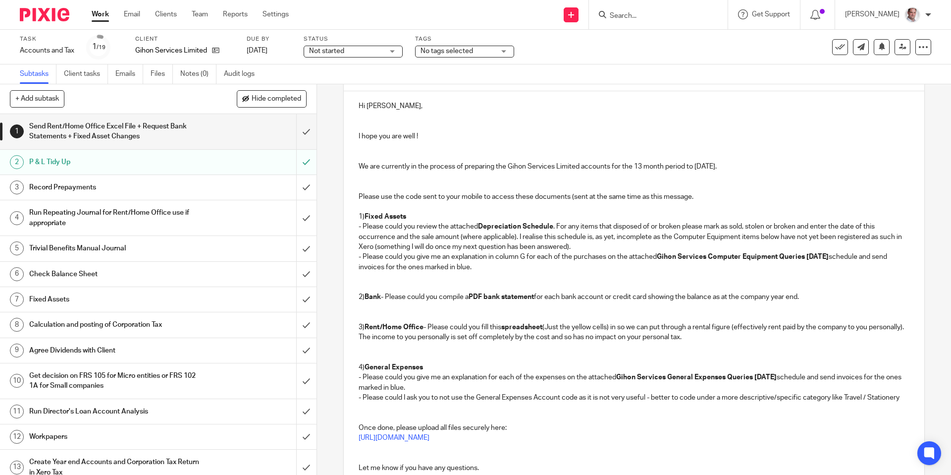
drag, startPoint x: 692, startPoint y: 196, endPoint x: 699, endPoint y: 243, distance: 47.1
click at [692, 196] on p "Please use the code sent to your mobile to access these documents (sent at the …" at bounding box center [634, 197] width 551 height 10
click at [401, 185] on p at bounding box center [634, 186] width 551 height 10
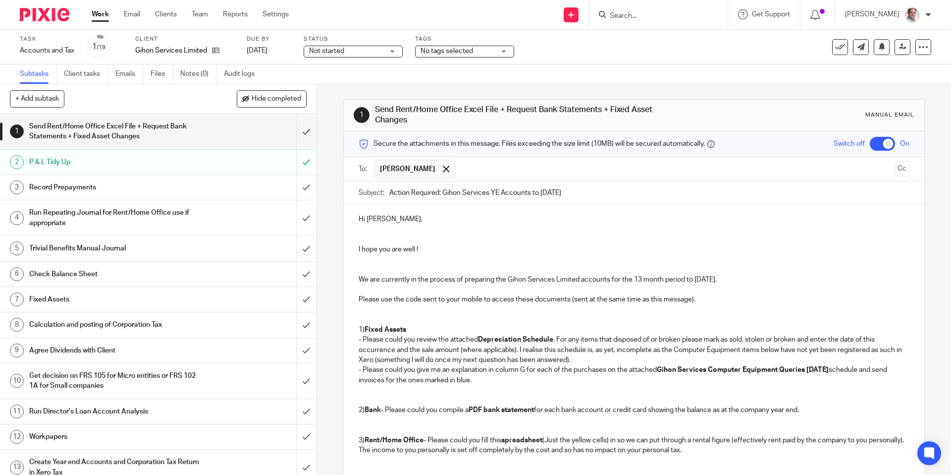
scroll to position [344, 0]
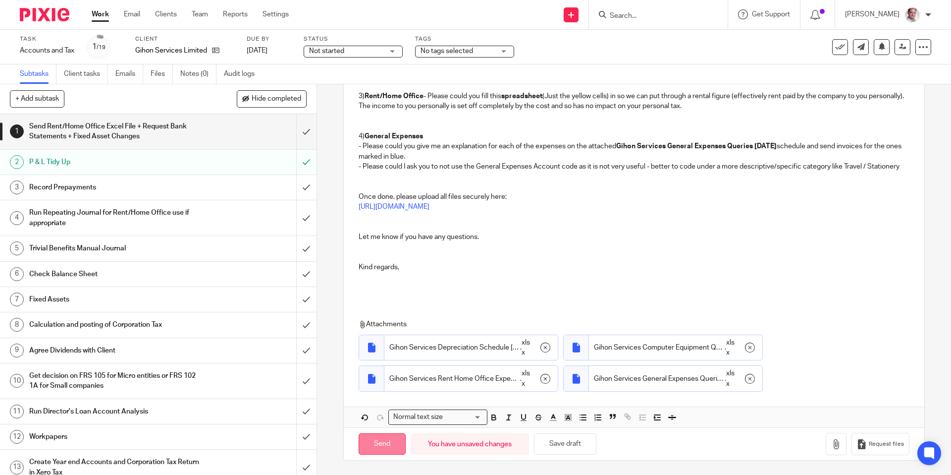
drag, startPoint x: 326, startPoint y: 439, endPoint x: 379, endPoint y: 449, distance: 54.0
click at [326, 439] on div "1 Send Rent/Home Office Excel File + Request Bank Statements + Fixed Asset Chan…" at bounding box center [634, 279] width 634 height 390
click at [383, 448] on input "Send" at bounding box center [382, 443] width 47 height 21
checkbox input "false"
type input "Sent"
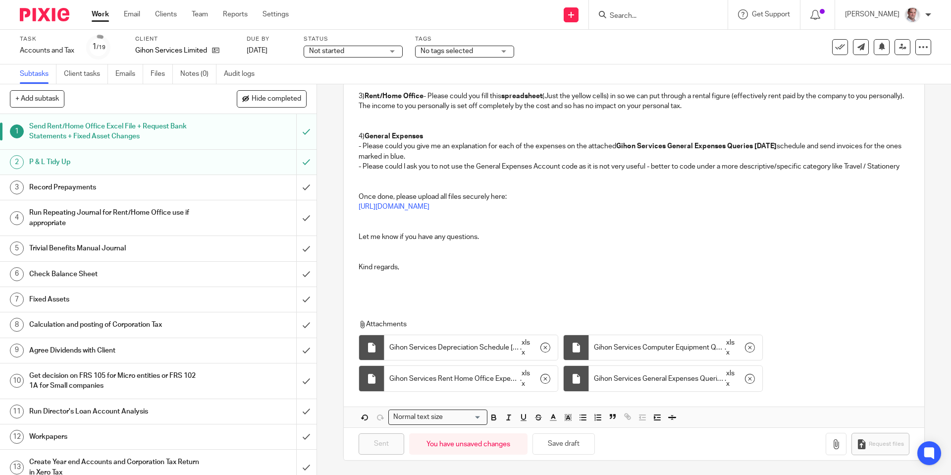
click at [653, 12] on input "Search" at bounding box center [653, 16] width 89 height 9
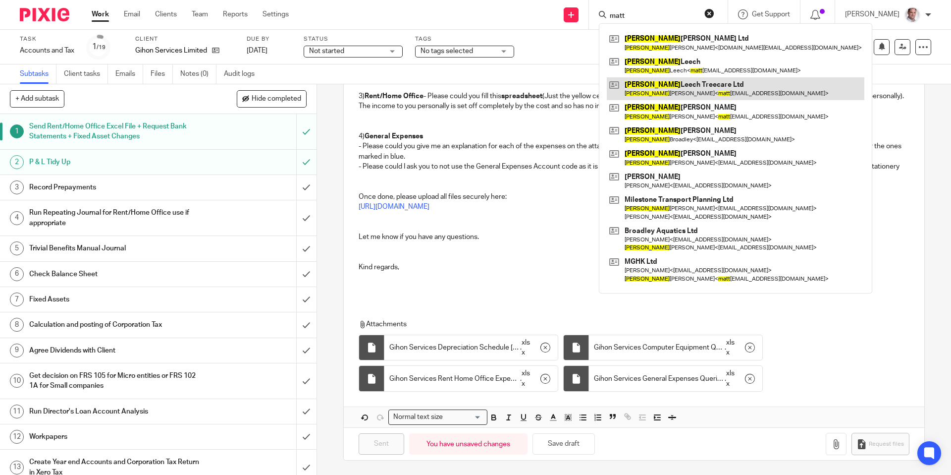
type input "matt"
click at [690, 83] on link at bounding box center [736, 88] width 258 height 23
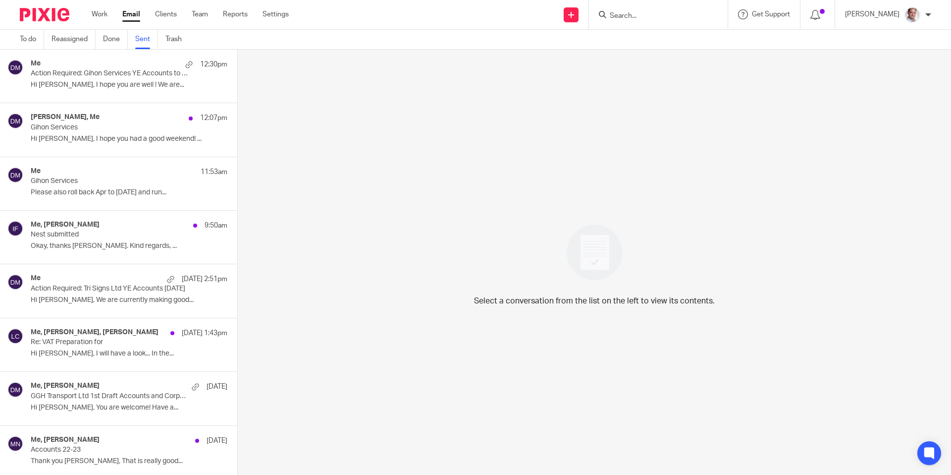
click at [95, 78] on div "Me 12:30pm Action Required: Gihon Services YE Accounts to [DATE] Hi [PERSON_NAM…" at bounding box center [129, 75] width 197 height 33
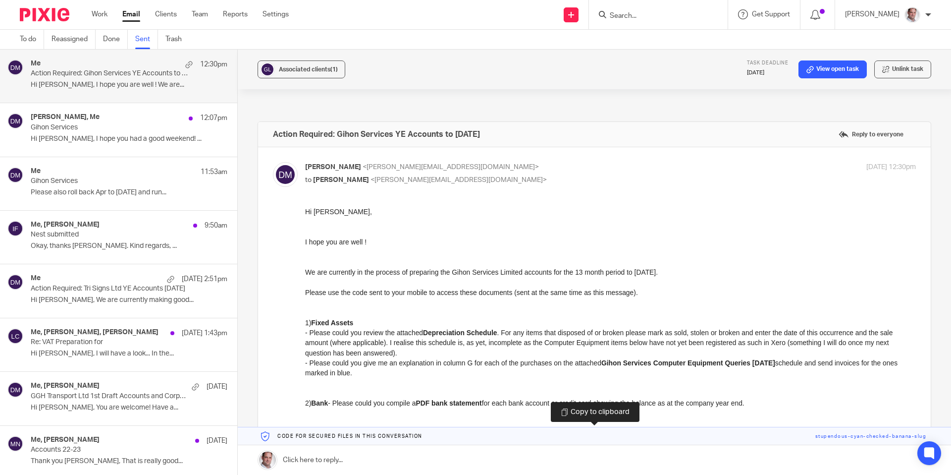
click at [859, 436] on link at bounding box center [595, 436] width 714 height 18
